Goal: Task Accomplishment & Management: Complete application form

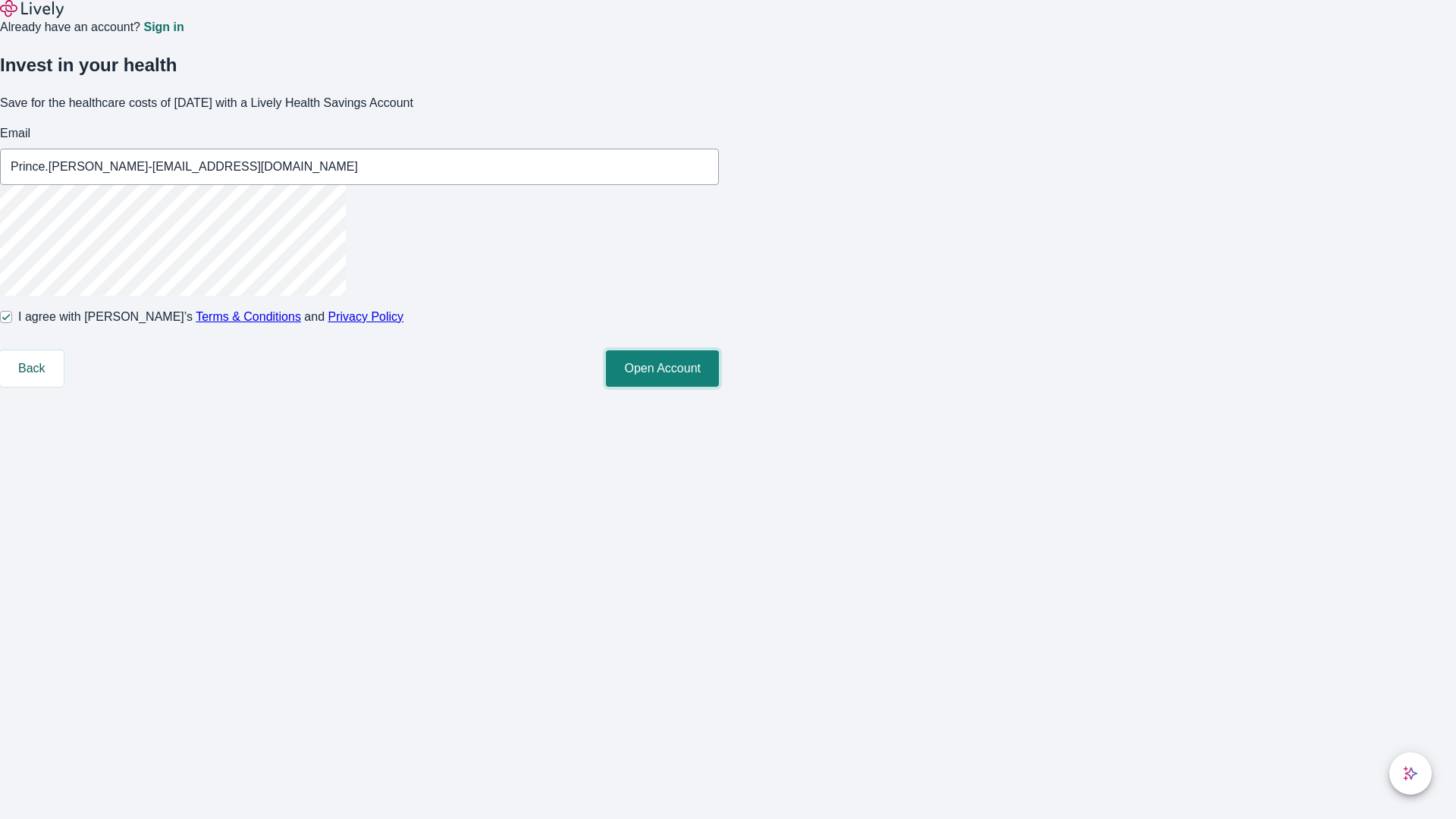
click at [719, 387] on button "Open Account" at bounding box center [662, 369] width 113 height 37
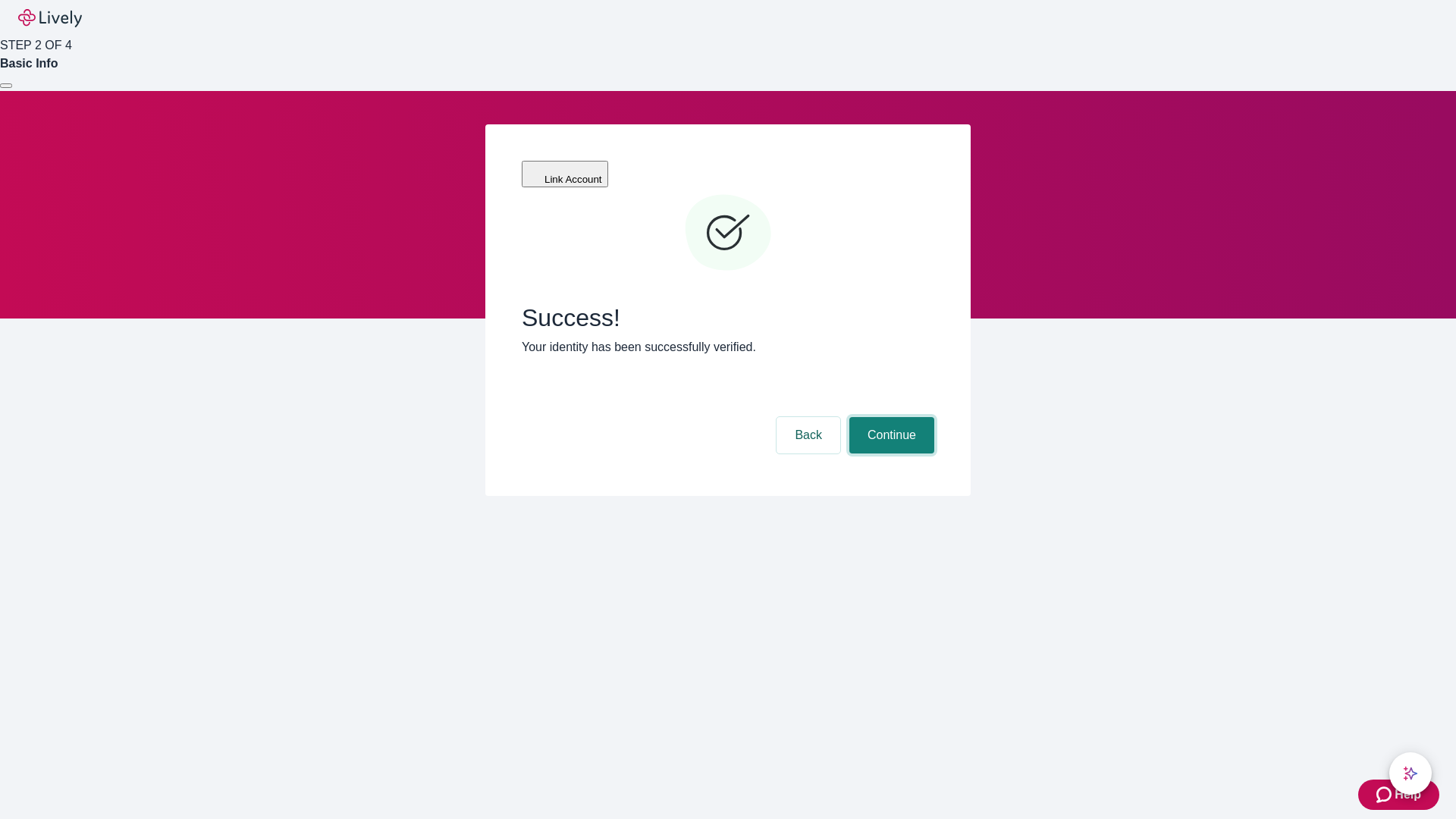
click at [890, 417] on button "Continue" at bounding box center [892, 436] width 85 height 37
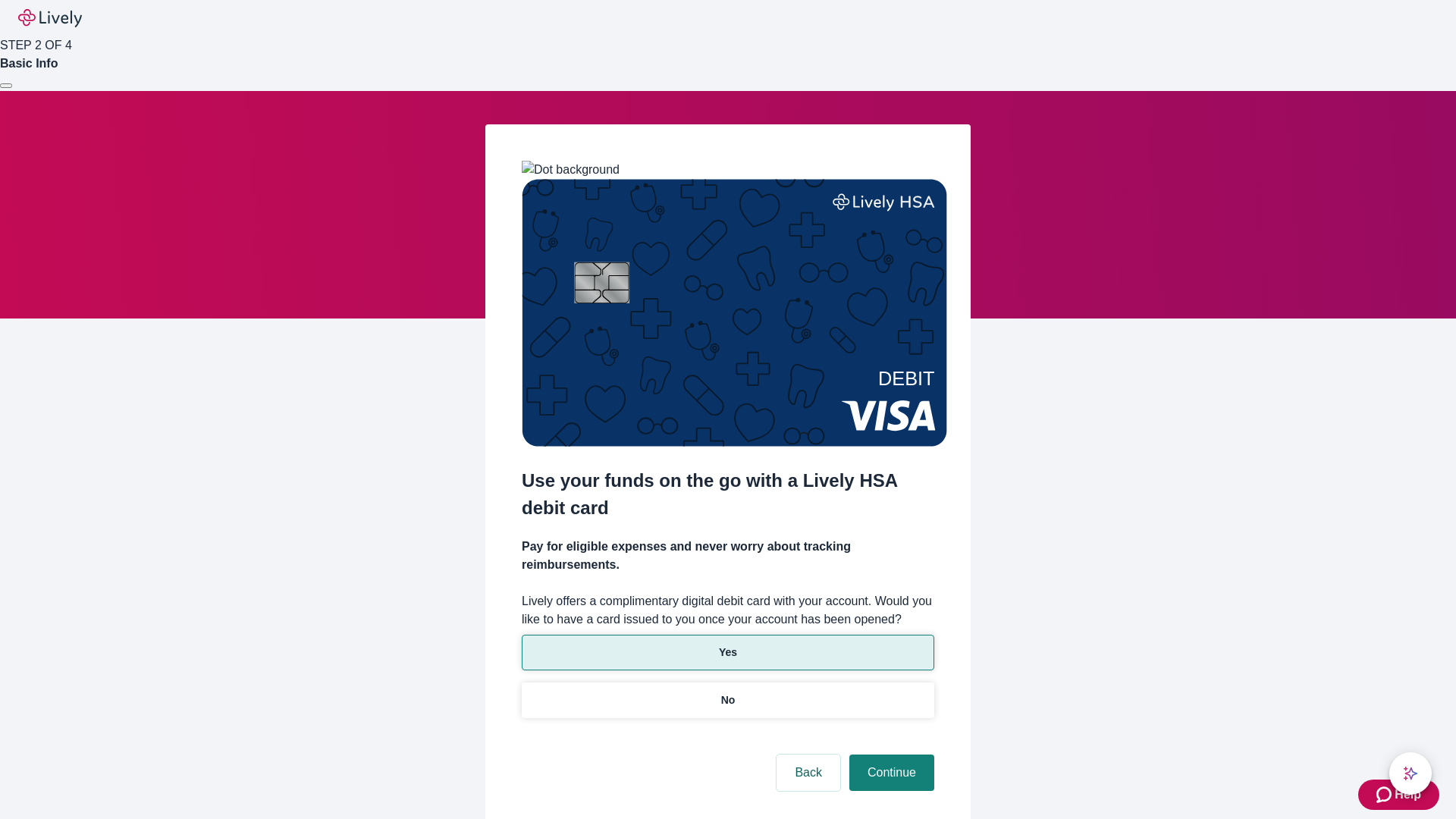
click at [728, 645] on p "Yes" at bounding box center [728, 653] width 18 height 16
click at [890, 755] on button "Continue" at bounding box center [892, 773] width 85 height 37
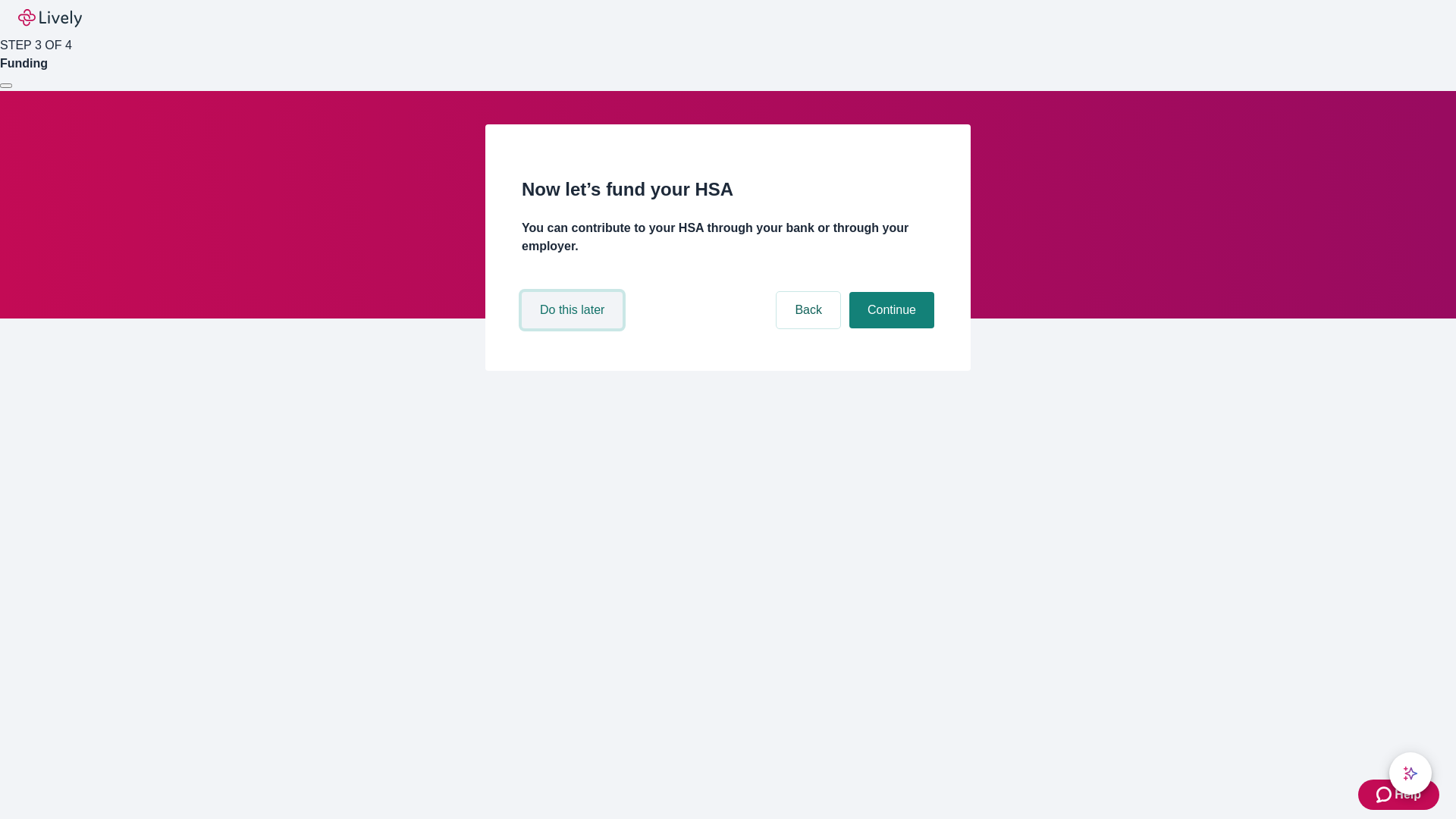
click at [574, 329] on button "Do this later" at bounding box center [572, 310] width 101 height 37
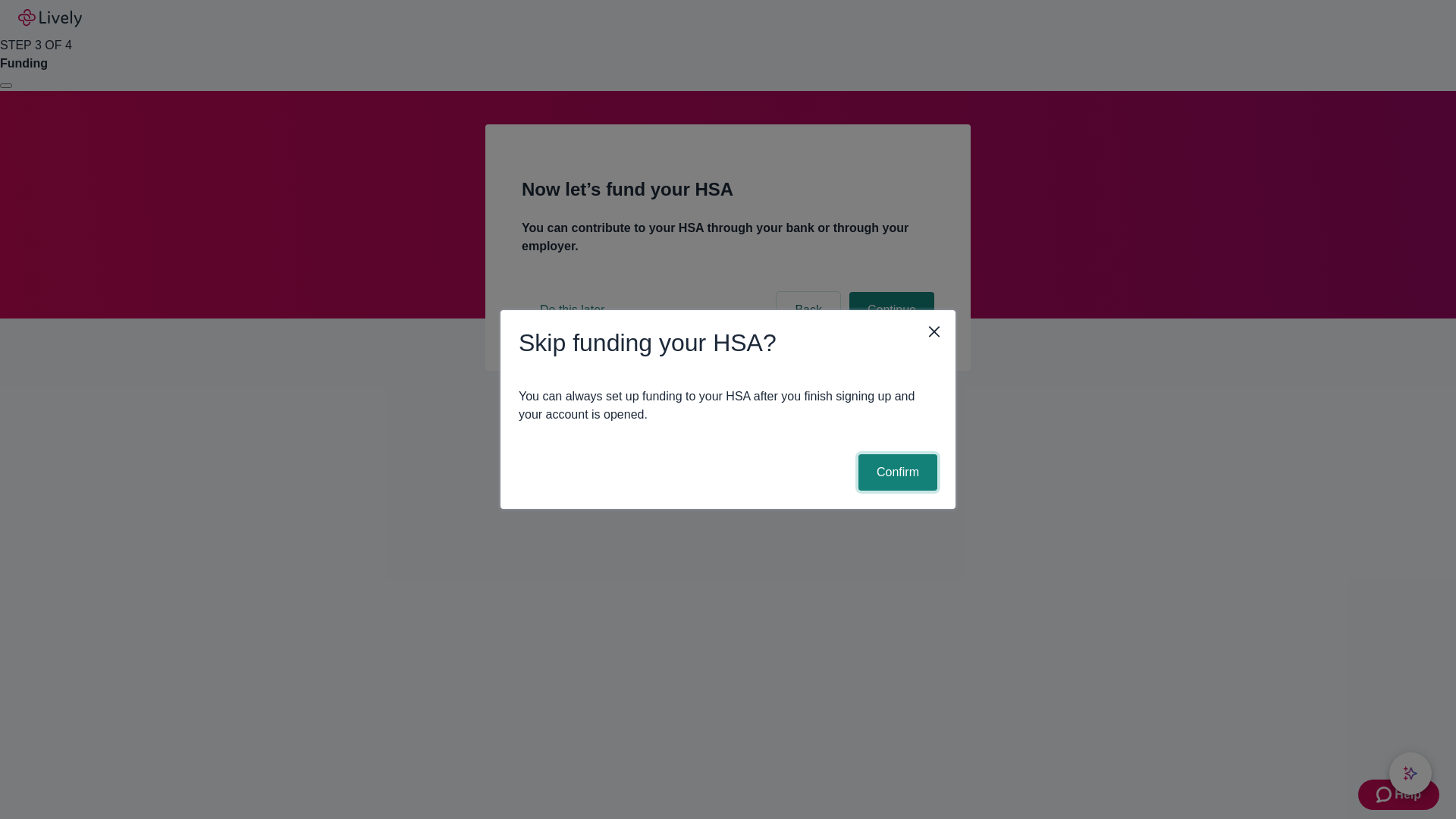
click at [896, 473] on button "Confirm" at bounding box center [898, 473] width 79 height 37
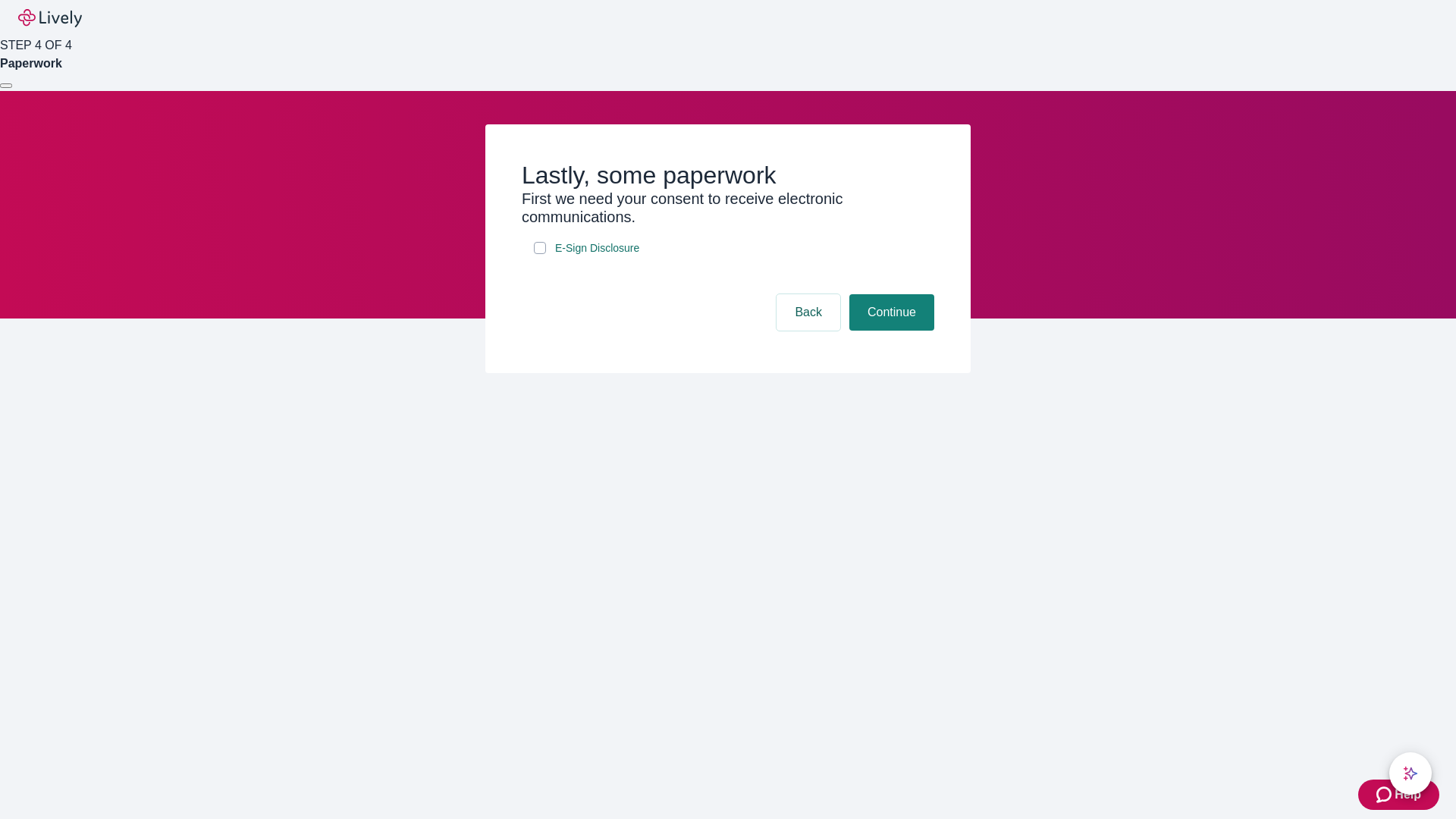
click at [540, 254] on input "E-Sign Disclosure" at bounding box center [540, 248] width 12 height 12
checkbox input "true"
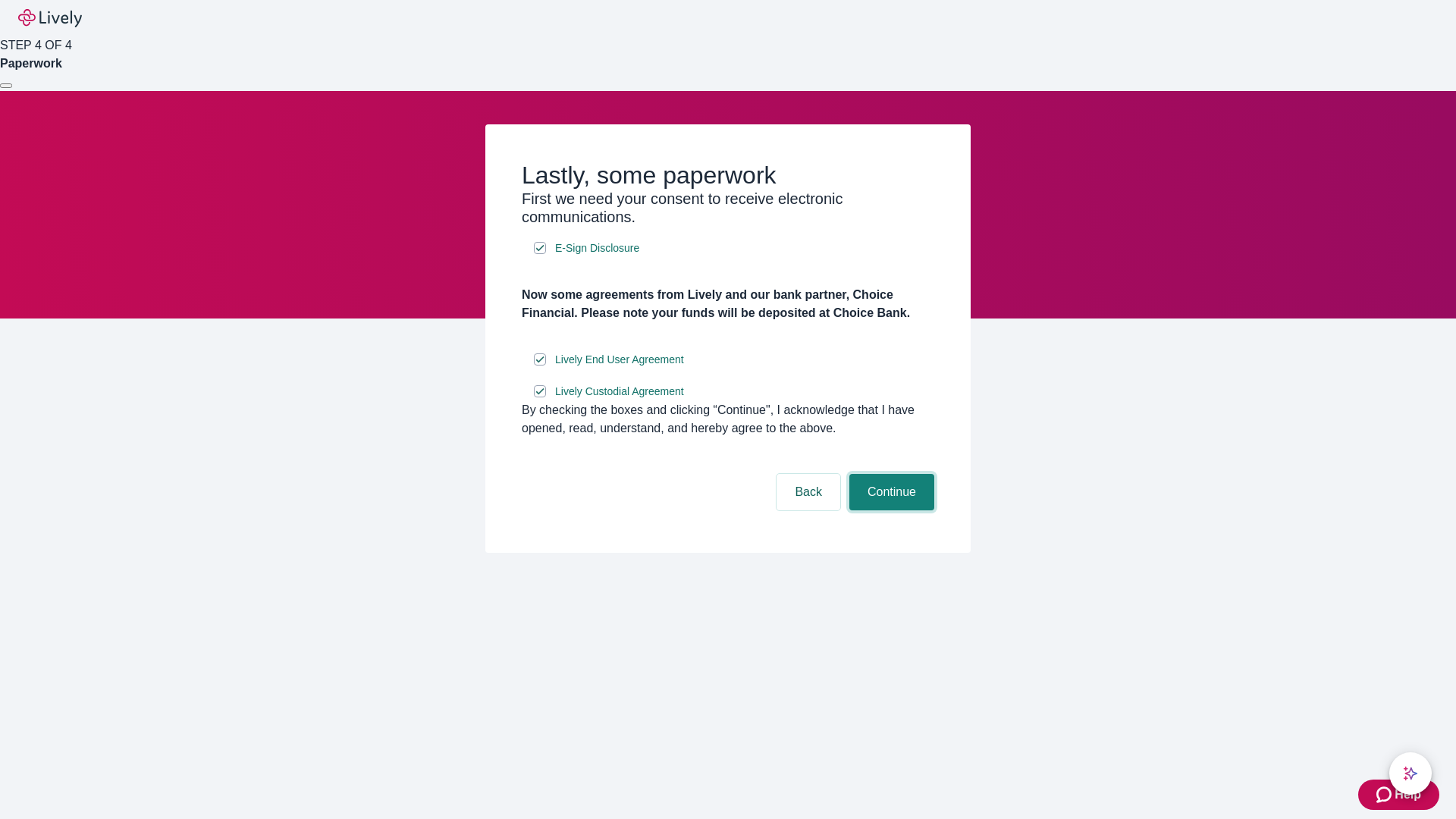
click at [890, 510] on button "Continue" at bounding box center [892, 493] width 85 height 37
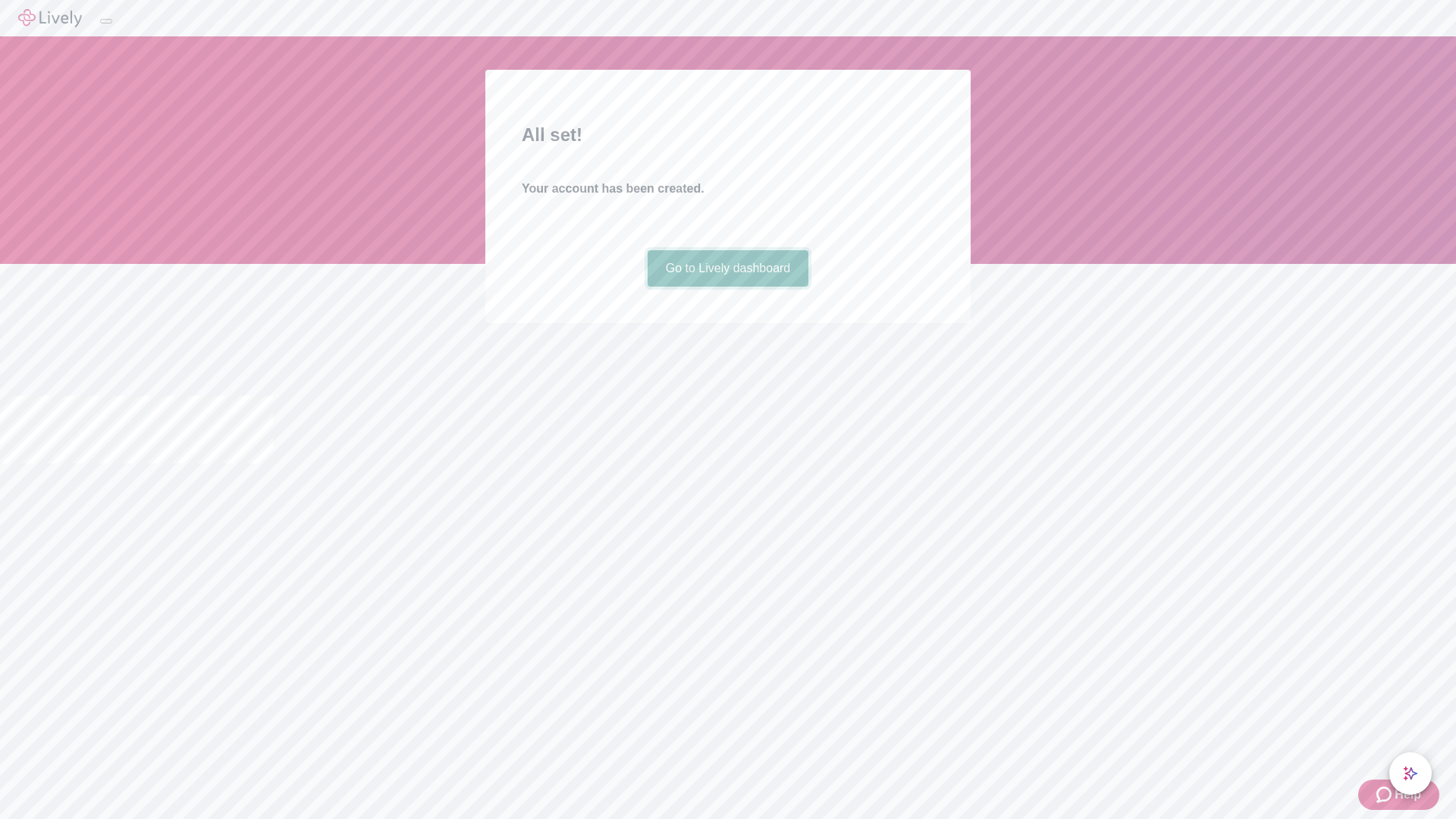
click at [728, 287] on link "Go to Lively dashboard" at bounding box center [728, 269] width 162 height 37
